Goal: Navigation & Orientation: Find specific page/section

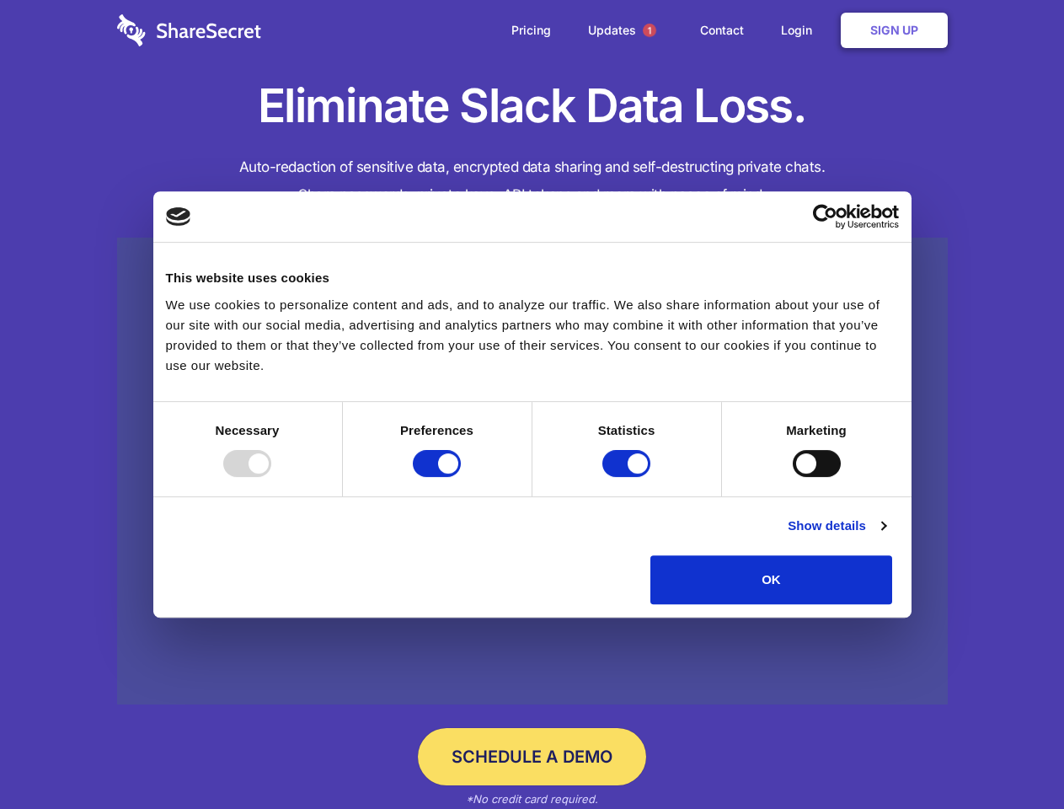
click at [271, 477] on div at bounding box center [247, 463] width 48 height 27
click at [461, 477] on input "Preferences" at bounding box center [437, 463] width 48 height 27
checkbox input "false"
click at [628, 477] on input "Statistics" at bounding box center [626, 463] width 48 height 27
checkbox input "false"
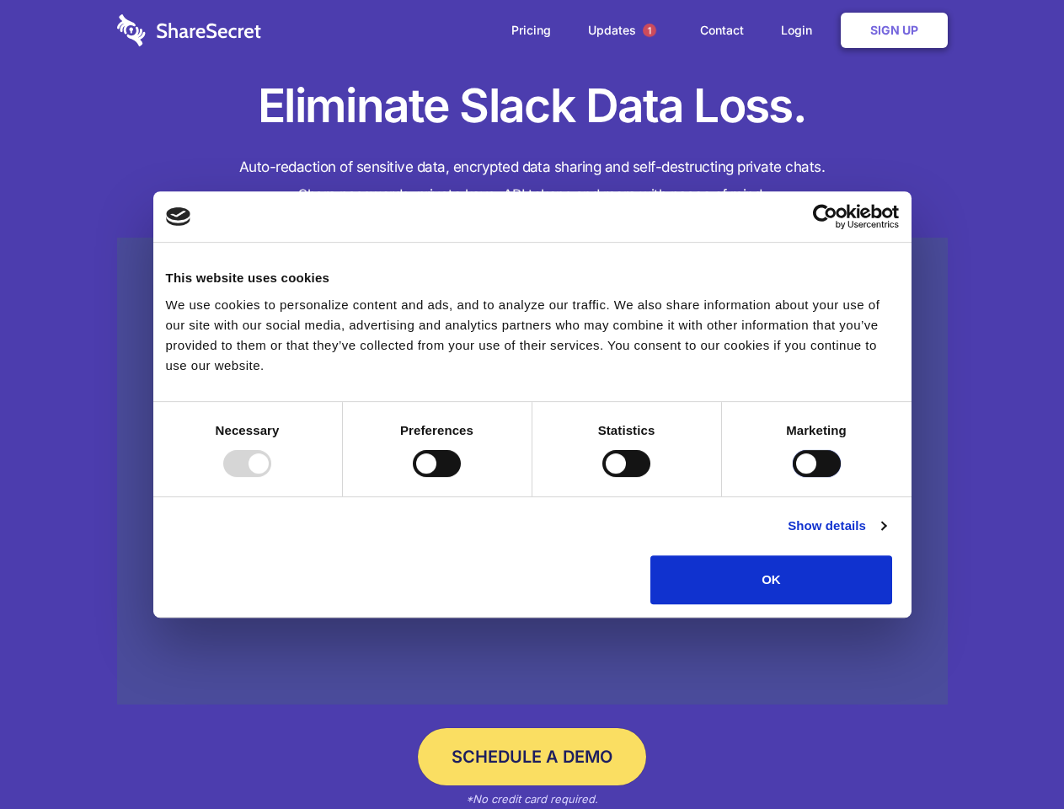
click at [793, 477] on input "Marketing" at bounding box center [817, 463] width 48 height 27
checkbox input "true"
click at [885, 536] on link "Show details" at bounding box center [837, 525] width 98 height 20
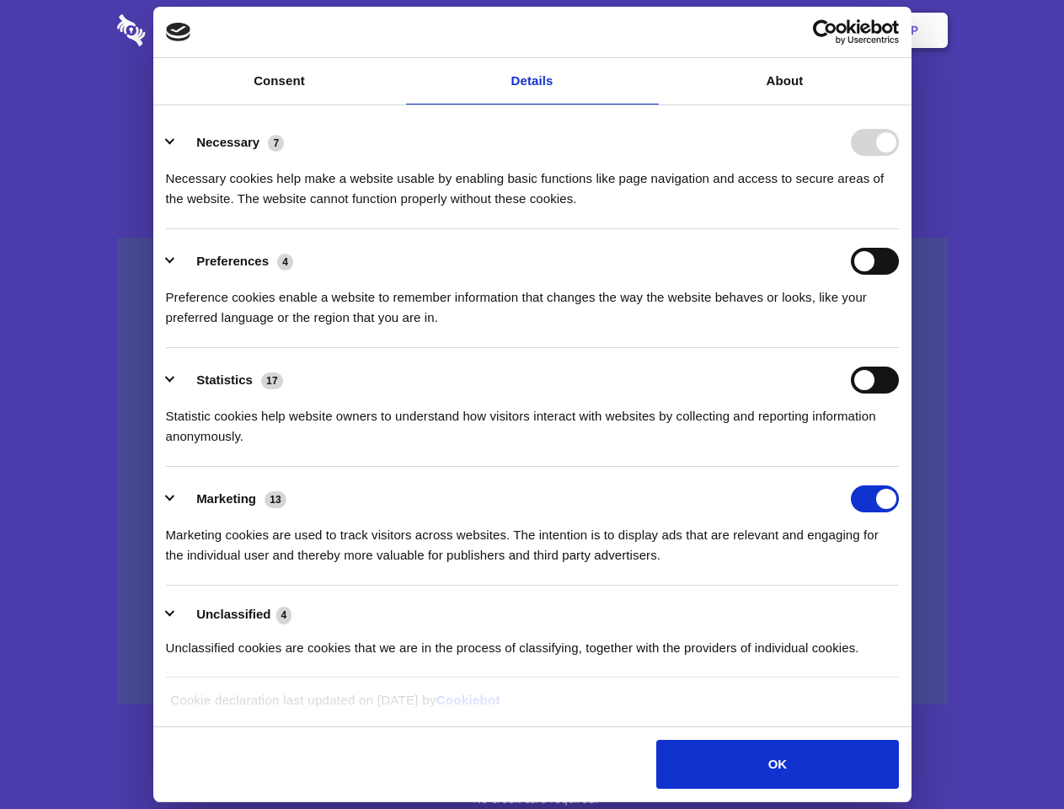
click at [906, 610] on ul "Necessary 7 Necessary cookies help make a website usable by enabling basic func…" at bounding box center [532, 394] width 749 height 568
click at [649, 30] on span "1" at bounding box center [649, 30] width 13 height 13
